Goal: Task Accomplishment & Management: Use online tool/utility

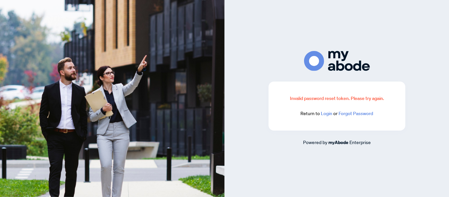
click at [324, 112] on link "Login" at bounding box center [327, 113] width 12 height 6
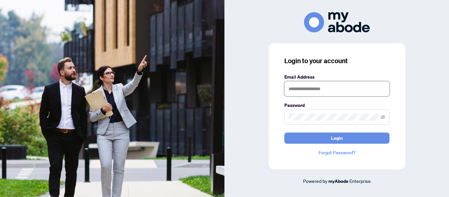
type input "**********"
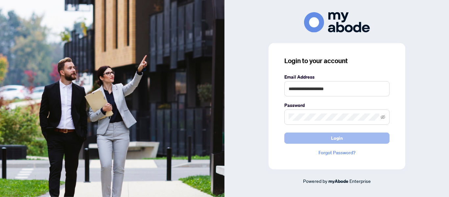
click at [335, 136] on span "Login" at bounding box center [337, 138] width 12 height 11
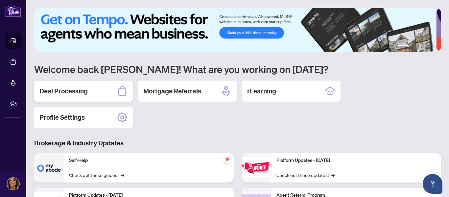
click at [63, 91] on h2 "Deal Processing" at bounding box center [63, 90] width 48 height 9
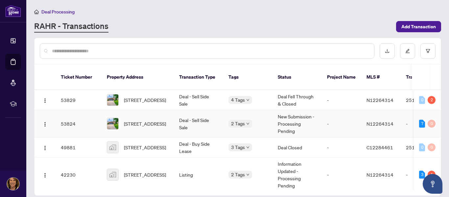
scroll to position [4, 0]
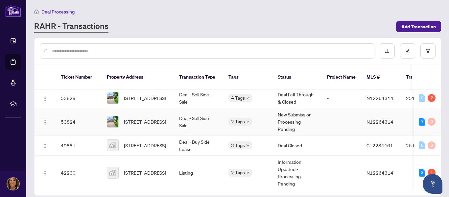
click at [72, 113] on td "53824" at bounding box center [79, 121] width 46 height 27
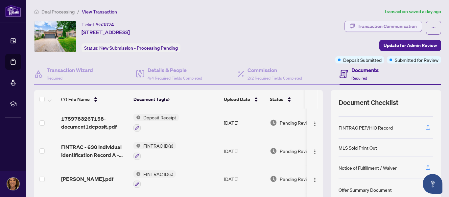
click at [373, 26] on div "Transaction Communication" at bounding box center [387, 26] width 59 height 11
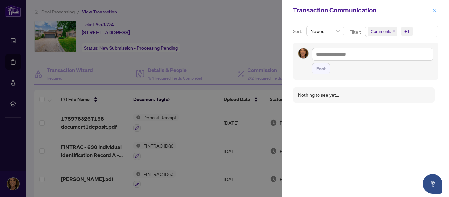
click at [433, 10] on icon "close" at bounding box center [434, 10] width 5 height 5
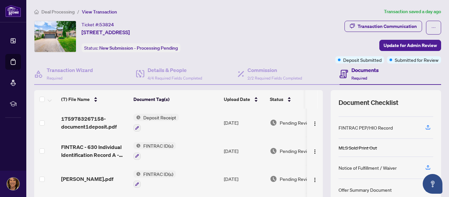
click at [159, 118] on span "Deposit Receipt" at bounding box center [160, 117] width 38 height 7
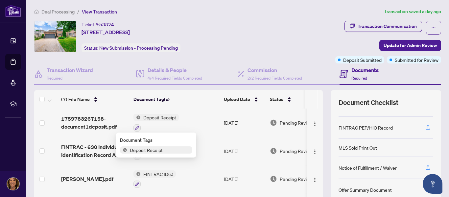
click at [161, 150] on span "Deposit Receipt" at bounding box center [146, 149] width 38 height 7
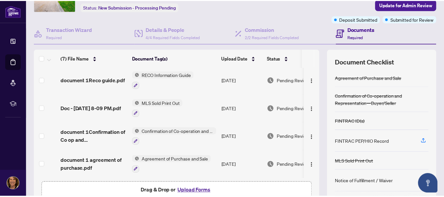
scroll to position [44, 0]
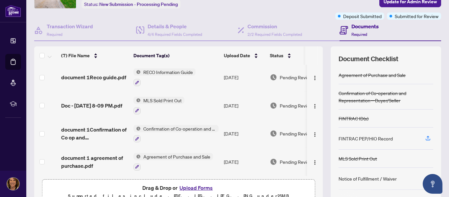
click at [203, 154] on span "Agreement of Purchase and Sale" at bounding box center [177, 156] width 72 height 7
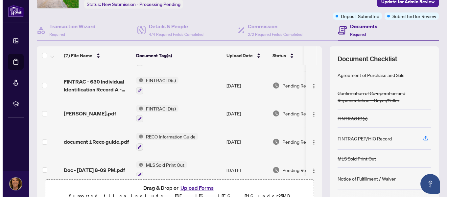
scroll to position [0, 0]
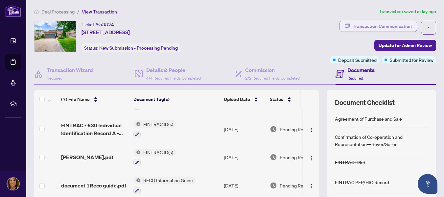
click at [378, 25] on div "Transaction Communication" at bounding box center [382, 26] width 59 height 11
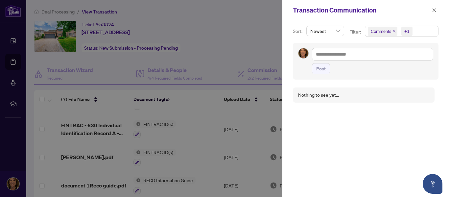
click at [404, 139] on div "Nothing to see yet..." at bounding box center [366, 137] width 146 height 109
